Goal: Task Accomplishment & Management: Manage account settings

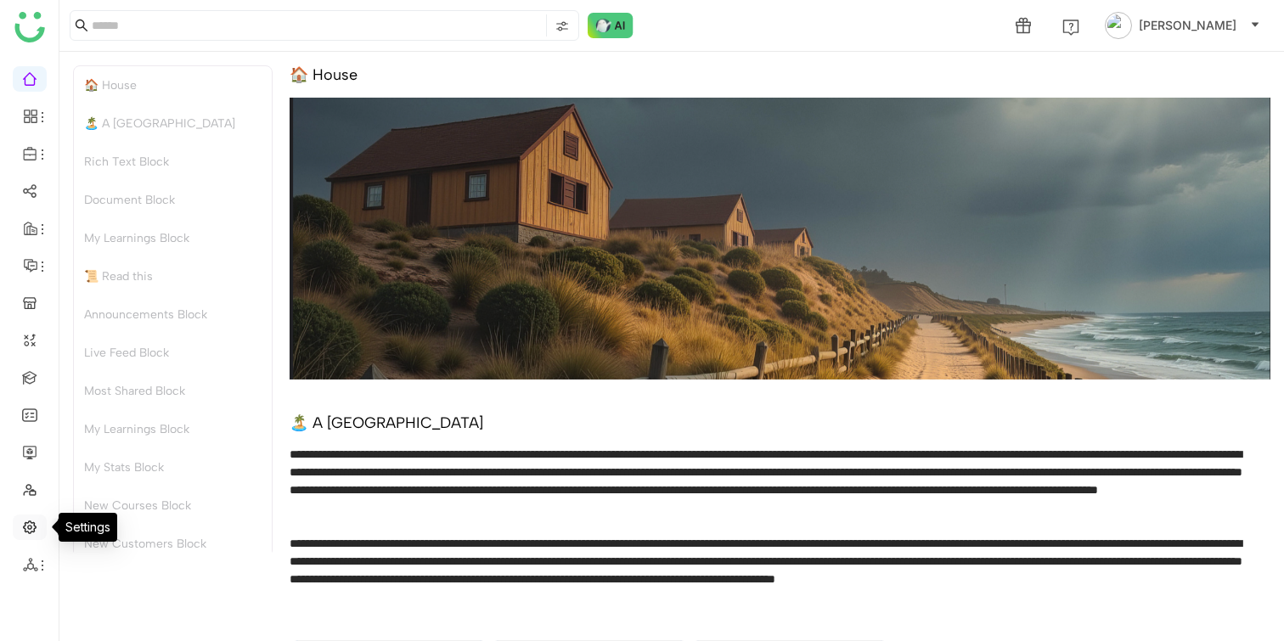
click at [24, 525] on link at bounding box center [29, 526] width 15 height 14
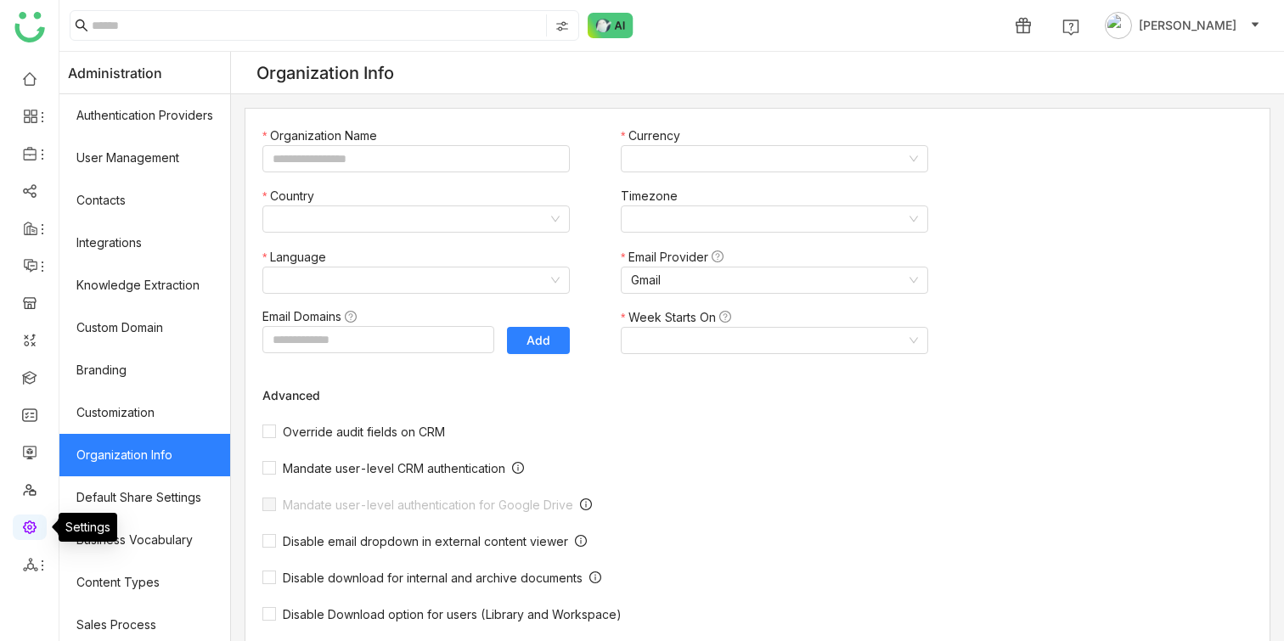
type input "*******"
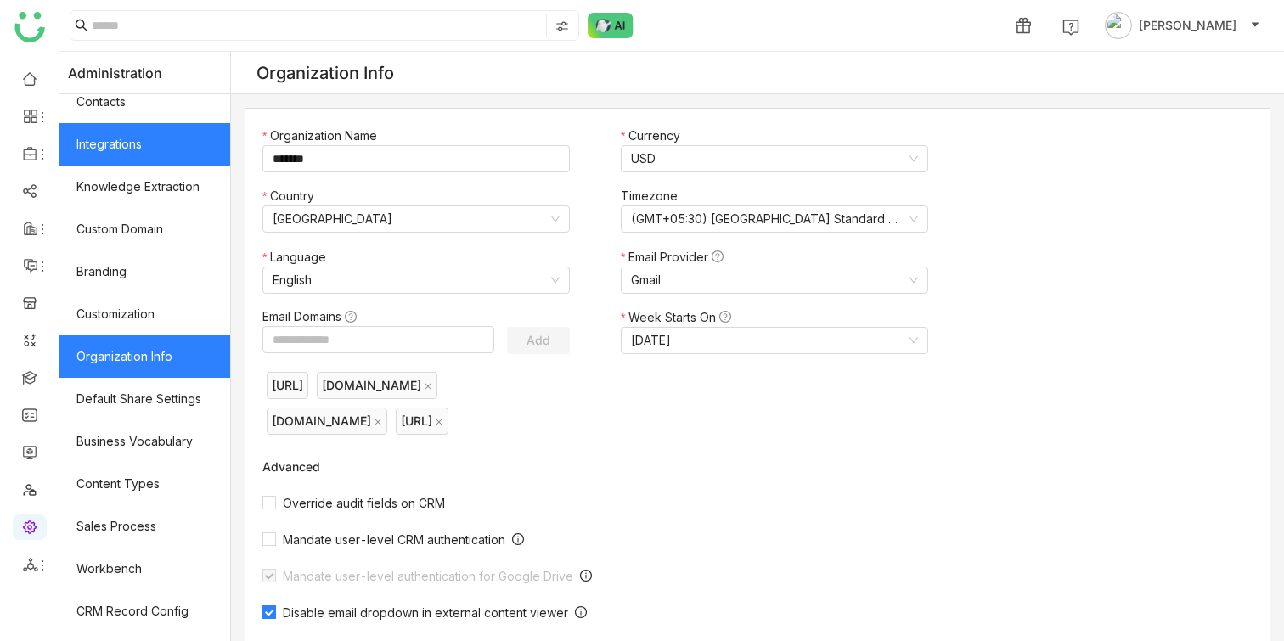
scroll to position [260, 0]
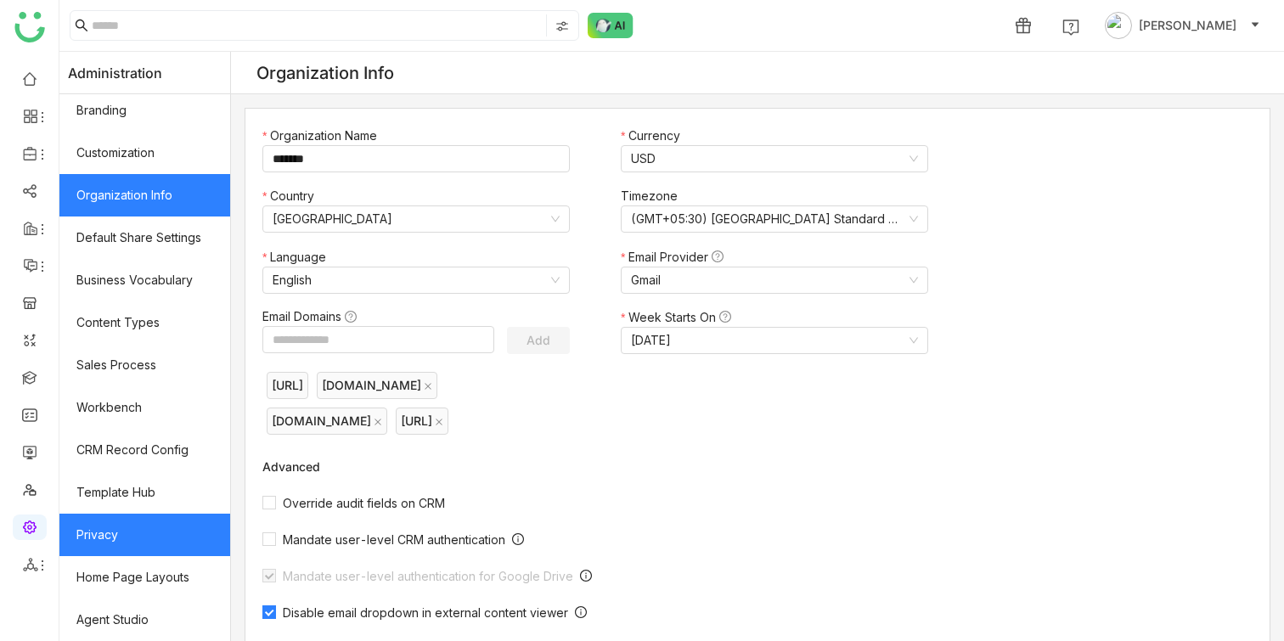
click at [138, 543] on link "Privacy" at bounding box center [144, 535] width 171 height 42
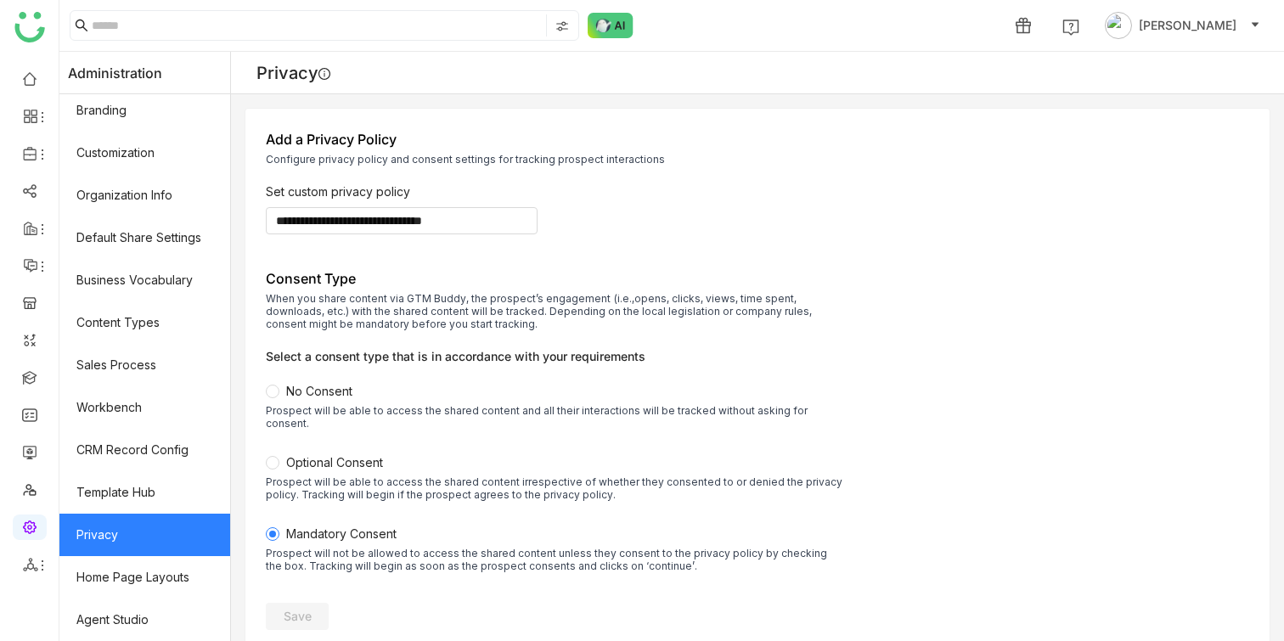
click at [346, 455] on span "Optional Consent" at bounding box center [334, 462] width 97 height 14
click at [311, 608] on span "Save" at bounding box center [298, 616] width 28 height 17
click at [27, 451] on link at bounding box center [29, 451] width 15 height 14
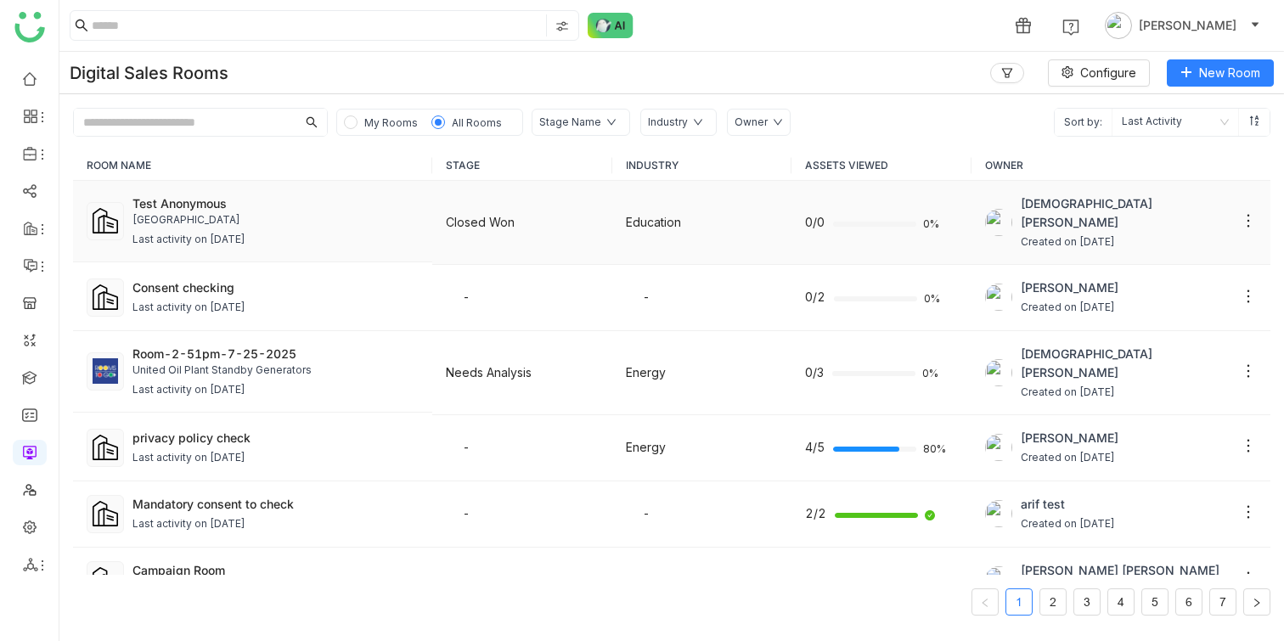
click at [220, 199] on div "Test Anonymous" at bounding box center [276, 204] width 286 height 18
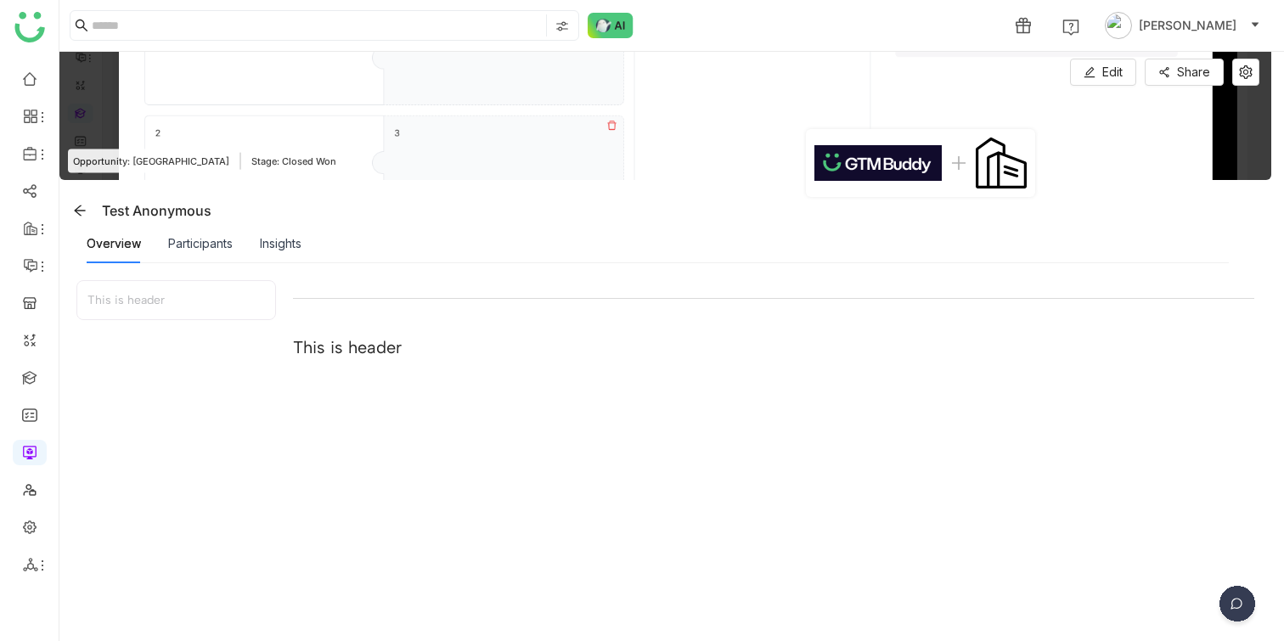
click at [297, 253] on div "Insights" at bounding box center [281, 243] width 42 height 39
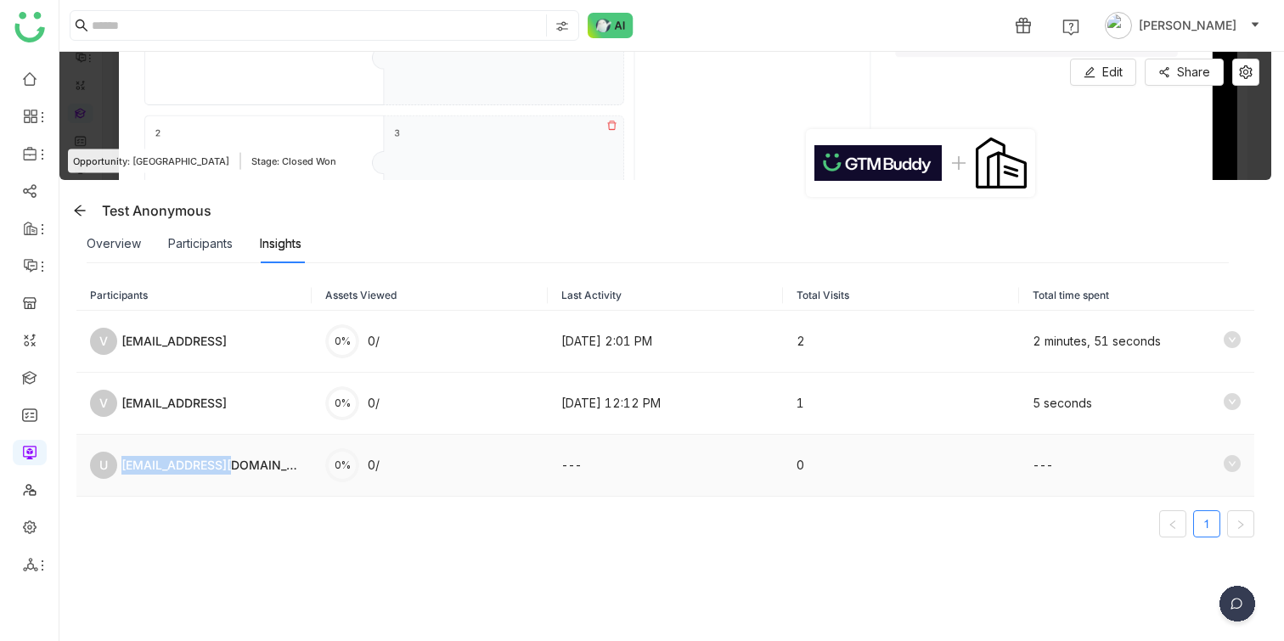
drag, startPoint x: 264, startPoint y: 471, endPoint x: 121, endPoint y: 465, distance: 143.7
click at [121, 465] on div "U user+1@dummy.com" at bounding box center [194, 465] width 208 height 27
copy div "[EMAIL_ADDRESS][DOMAIN_NAME]"
